Goal: Leave review/rating

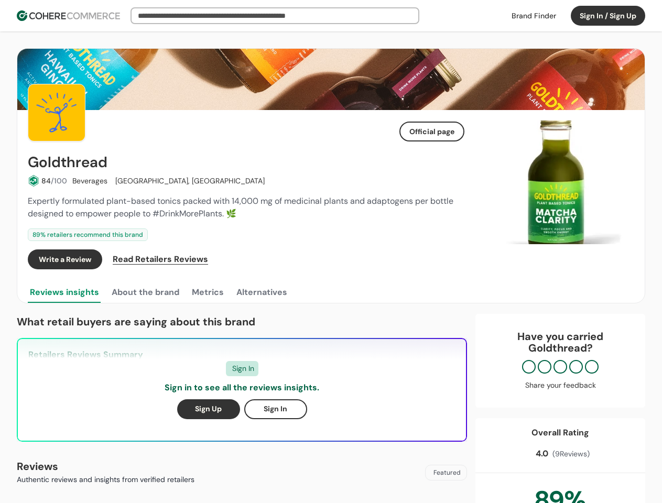
click at [331, 252] on div "Write a Review Read Retailers Reviews" at bounding box center [246, 259] width 437 height 20
click at [608, 16] on button "Sign In / Sign Up" at bounding box center [608, 16] width 74 height 20
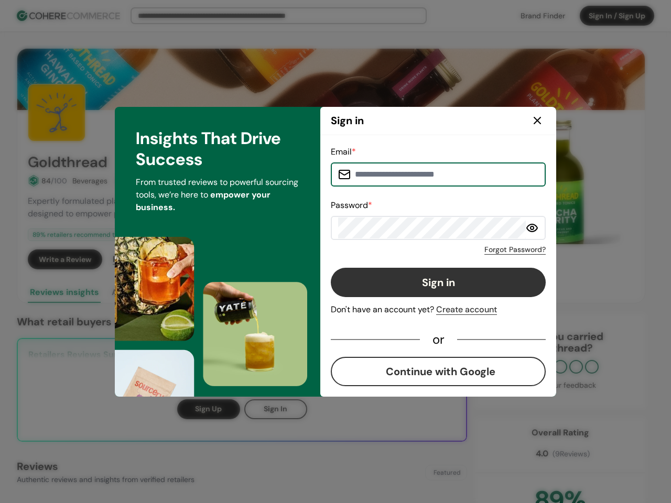
click at [432, 259] on div "Email * Password * Forgot Password? Sign in Don't have an account yet? Create a…" at bounding box center [438, 266] width 215 height 241
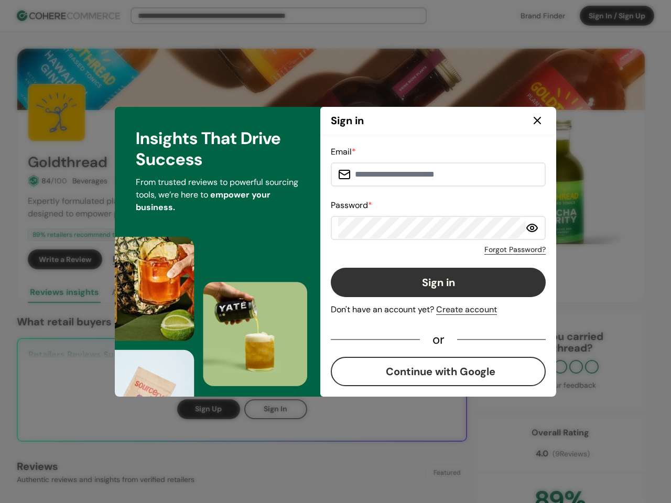
click at [455, 259] on div "Email * Password * Forgot Password? Sign in Don't have an account yet? Create a…" at bounding box center [438, 266] width 215 height 241
click at [145, 292] on div "Insights That Drive Success From trusted reviews to powerful sourcing tools, we…" at bounding box center [217, 252] width 205 height 290
click at [207, 292] on div "Insights That Drive Success From trusted reviews to powerful sourcing tools, we…" at bounding box center [217, 252] width 205 height 290
click at [261, 292] on div "Insights That Drive Success From trusted reviews to powerful sourcing tools, we…" at bounding box center [217, 252] width 205 height 290
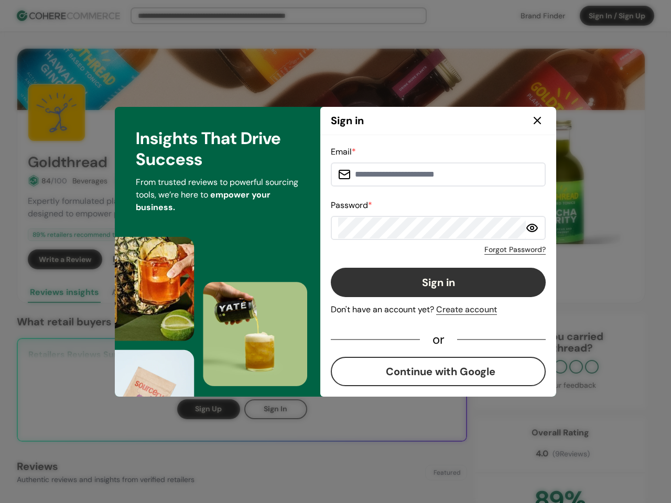
click at [556, 182] on div "Email * Password * Forgot Password? Sign in Don't have an account yet? Create a…" at bounding box center [438, 266] width 236 height 262
